Goal: Find specific page/section: Find specific page/section

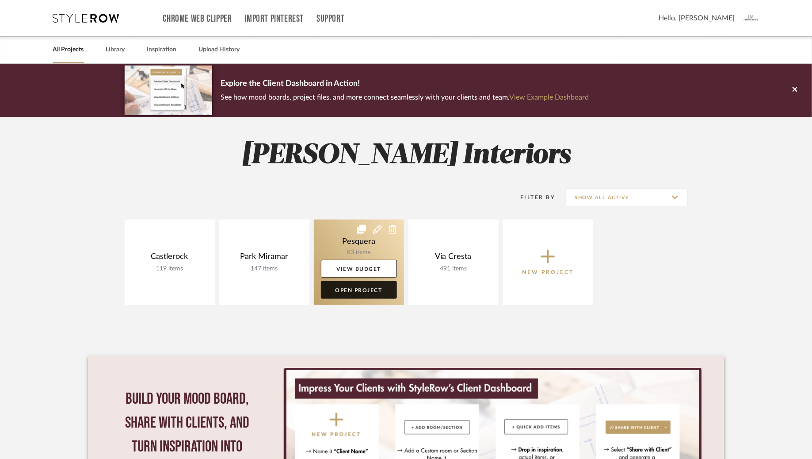
click at [358, 289] on link "Open Project" at bounding box center [359, 290] width 76 height 18
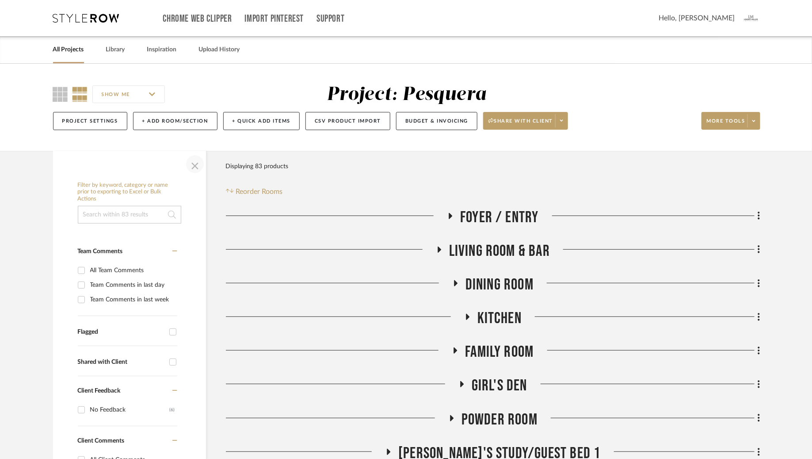
click at [195, 166] on span "button" at bounding box center [194, 163] width 21 height 21
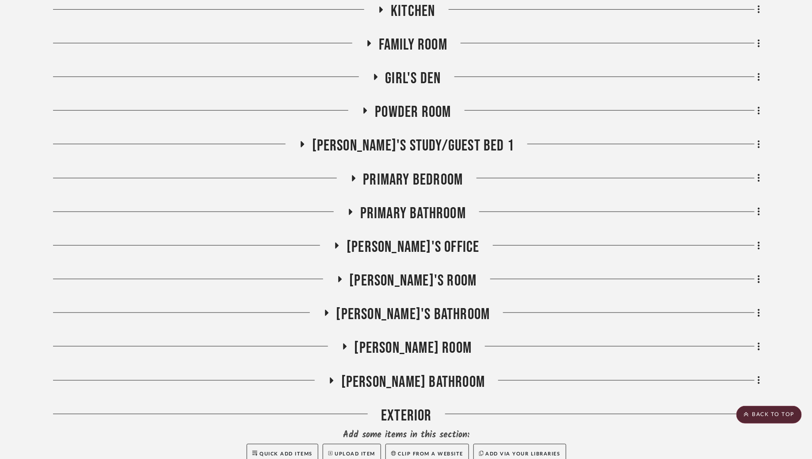
scroll to position [308, 0]
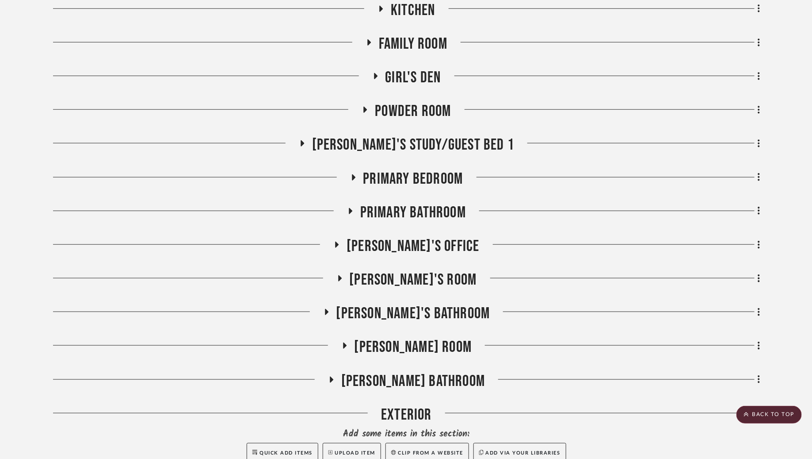
click at [354, 177] on icon at bounding box center [354, 177] width 4 height 6
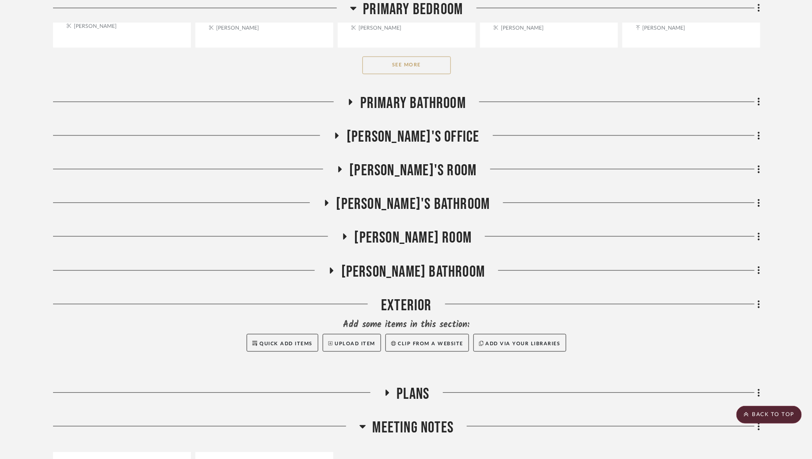
scroll to position [847, 0]
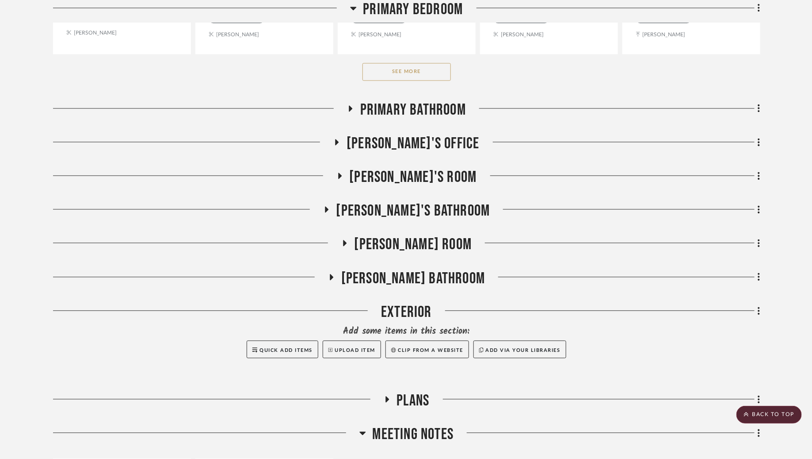
click at [342, 174] on icon at bounding box center [340, 175] width 4 height 6
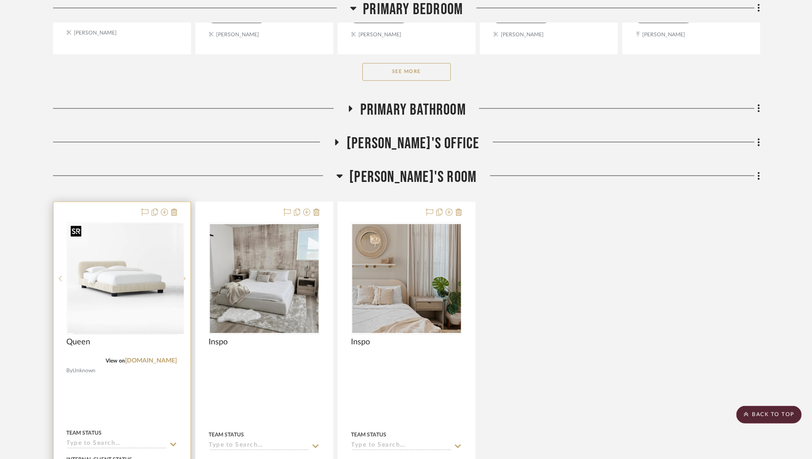
click at [146, 277] on img "0" at bounding box center [128, 278] width 111 height 111
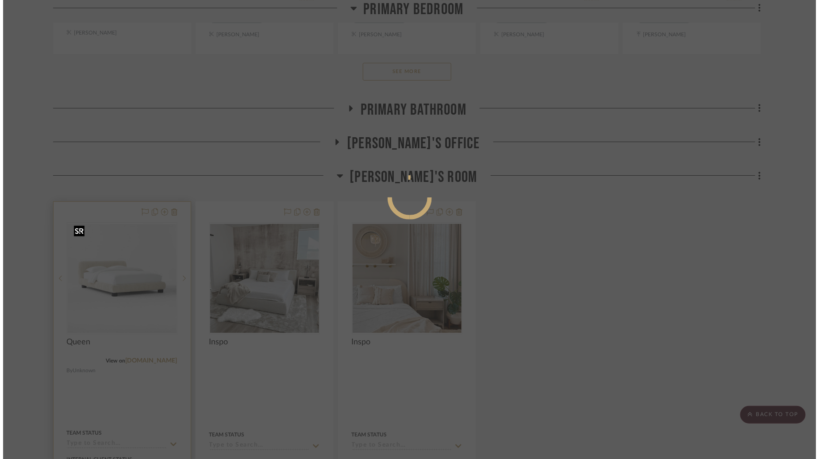
scroll to position [0, 0]
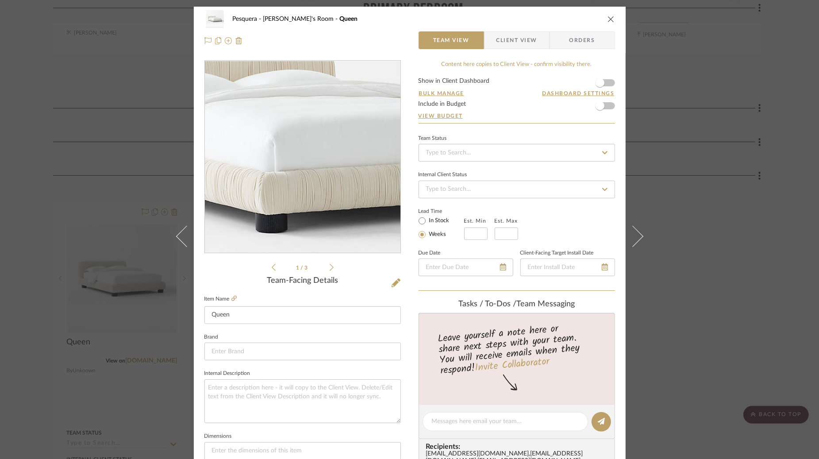
click at [296, 163] on img "0" at bounding box center [303, 157] width 192 height 192
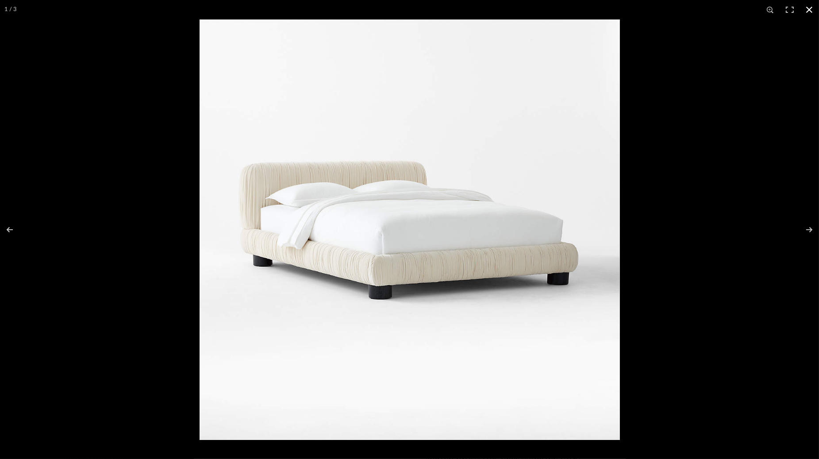
click at [810, 9] on button at bounding box center [808, 9] width 19 height 19
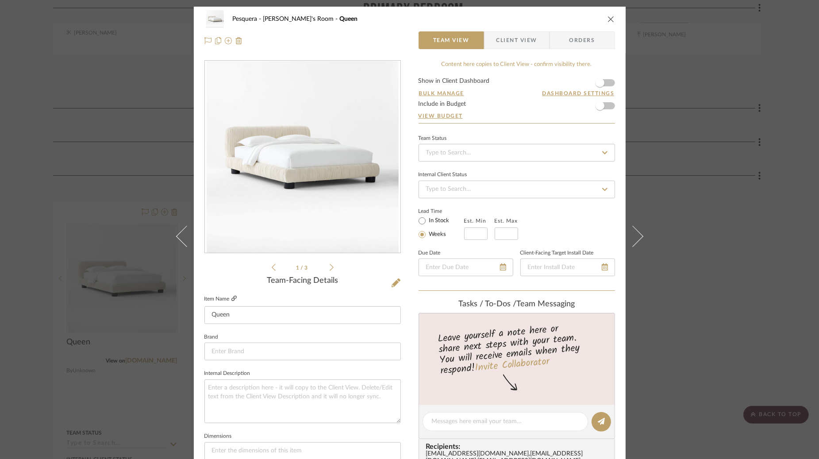
click at [232, 298] on icon at bounding box center [233, 297] width 5 height 5
click at [607, 19] on icon "close" at bounding box center [610, 18] width 7 height 7
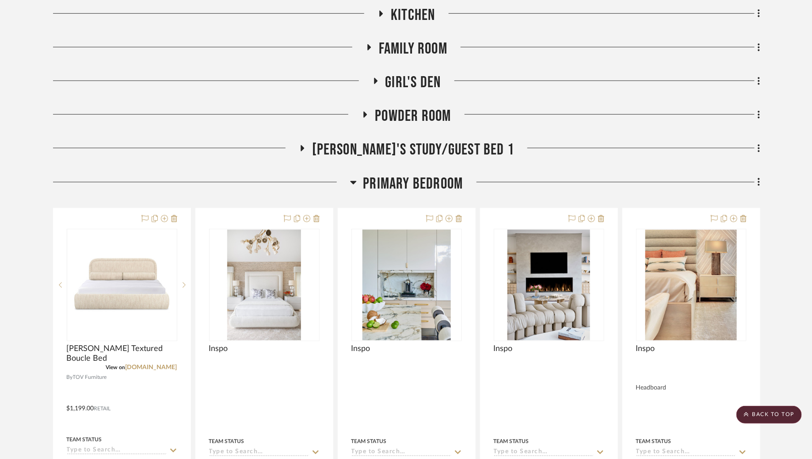
scroll to position [297, 0]
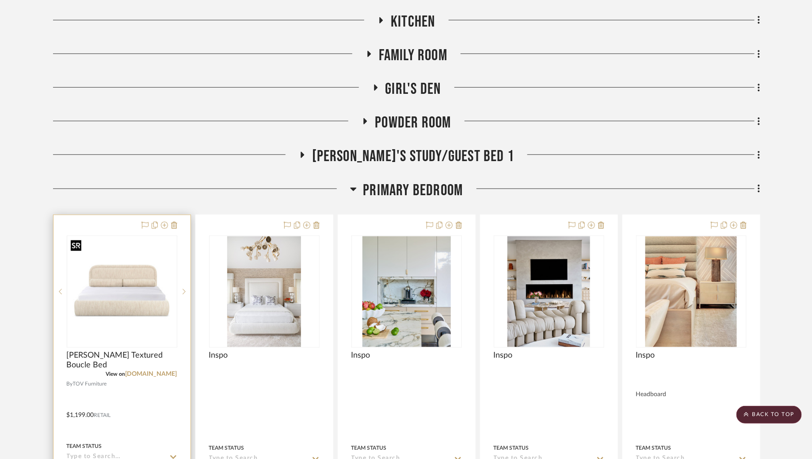
click at [0, 0] on img at bounding box center [0, 0] width 0 height 0
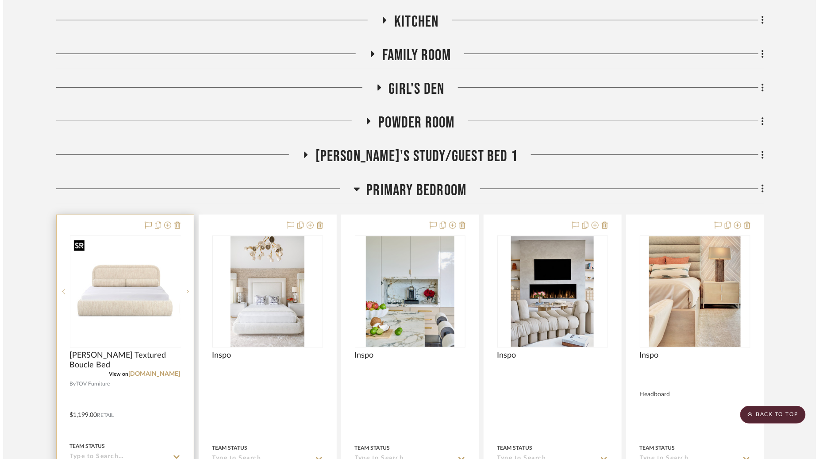
scroll to position [0, 0]
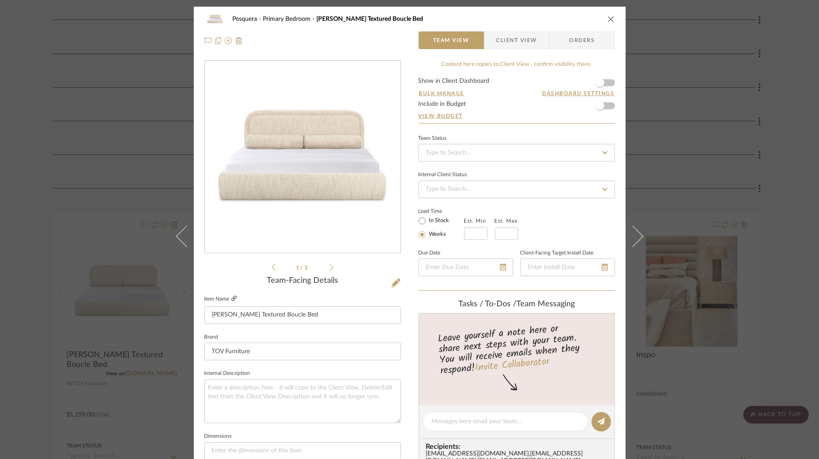
click at [232, 299] on icon at bounding box center [233, 297] width 5 height 5
click at [233, 299] on icon at bounding box center [233, 297] width 5 height 5
